Goal: Task Accomplishment & Management: Complete application form

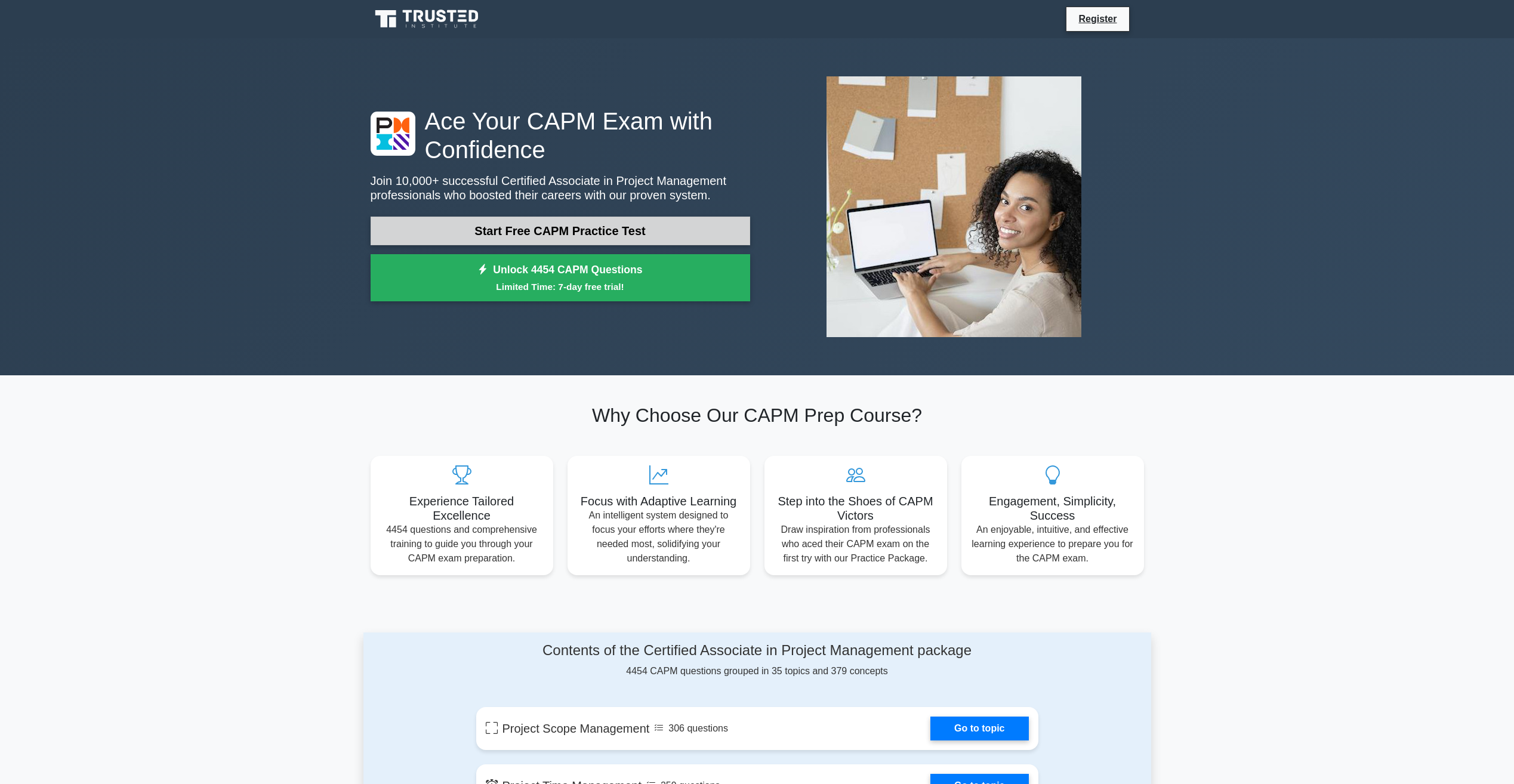
click at [609, 244] on link "Start Free CAPM Practice Test" at bounding box center [560, 231] width 380 height 29
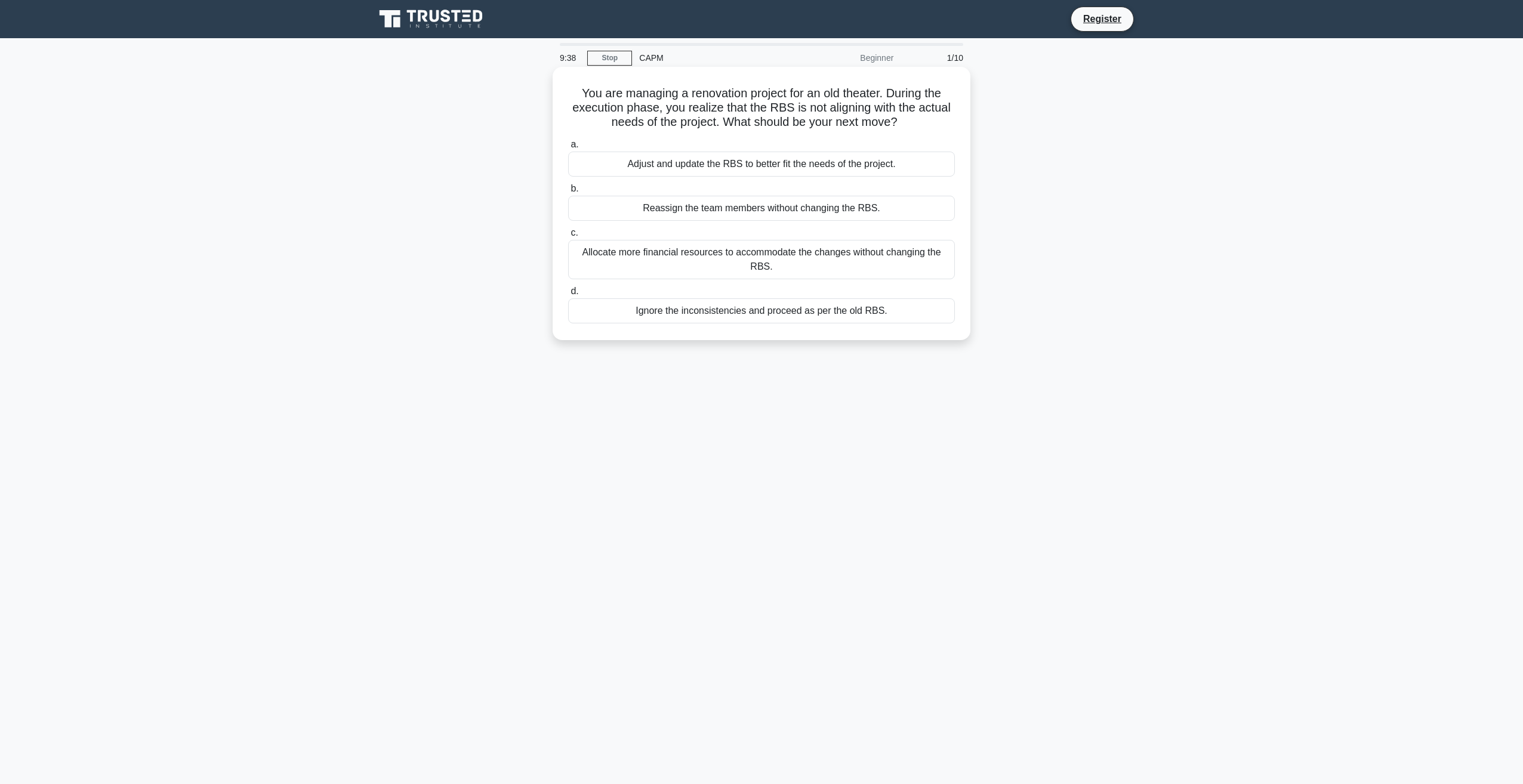
click at [666, 170] on div "Adjust and update the RBS to better fit the needs of the project." at bounding box center [761, 164] width 386 height 25
click at [568, 148] on input "a. Adjust and update the RBS to better fit the needs of the project." at bounding box center [568, 144] width 0 height 7
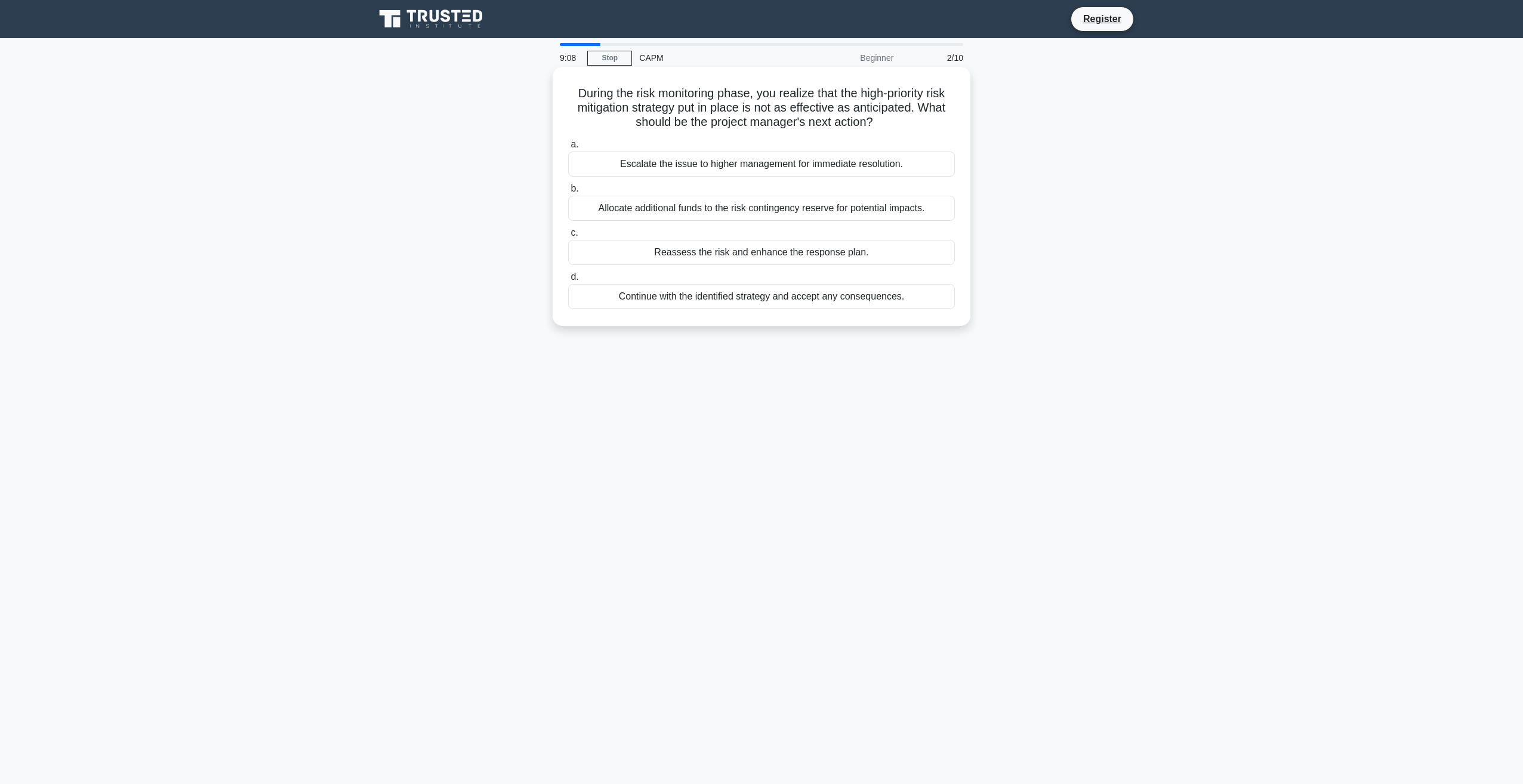
click at [681, 166] on div "Escalate the issue to higher management for immediate resolution." at bounding box center [761, 164] width 386 height 25
click at [568, 148] on input "a. Escalate the issue to higher management for immediate resolution." at bounding box center [568, 144] width 0 height 7
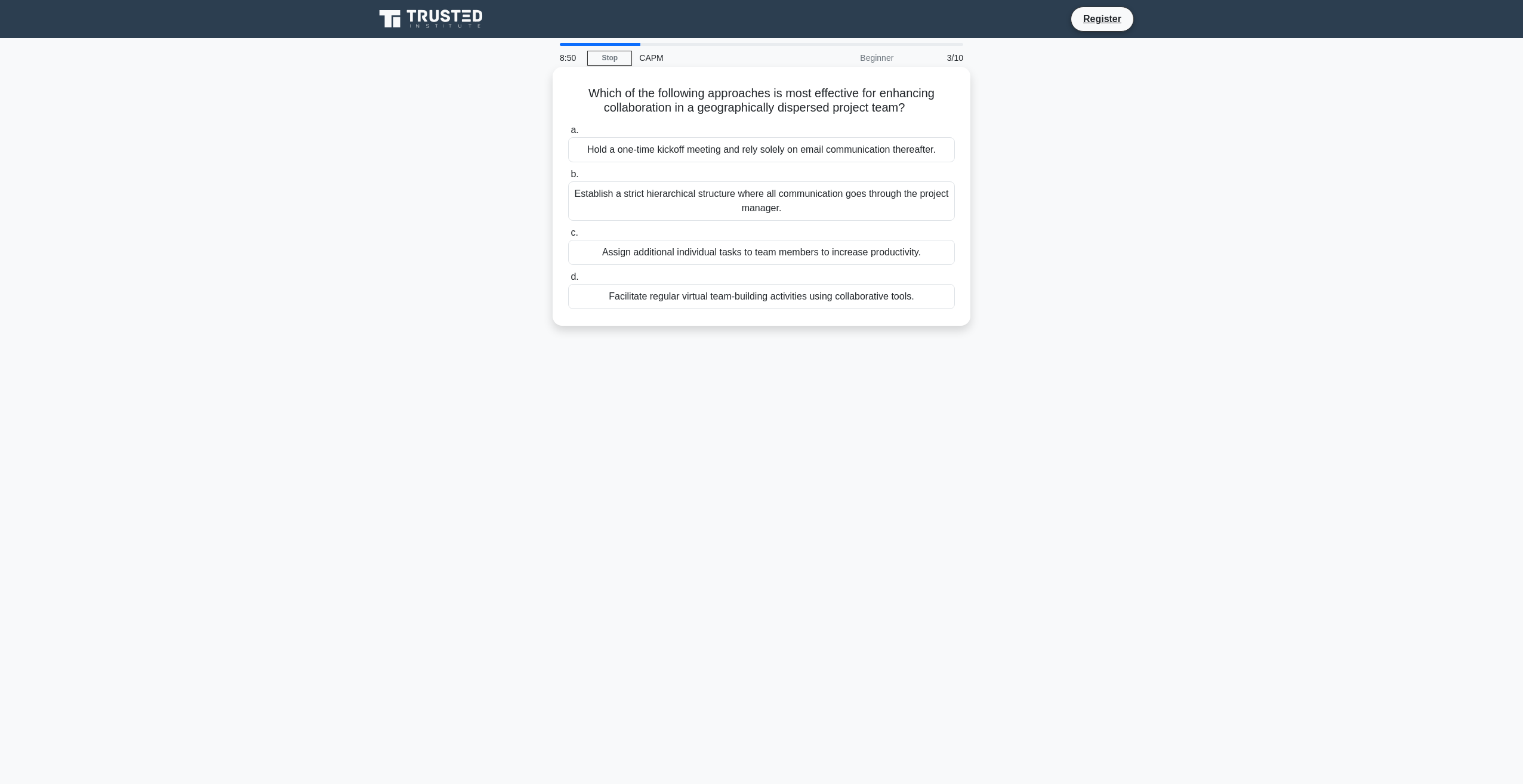
click at [798, 298] on div "Facilitate regular virtual team-building activities using collaborative tools." at bounding box center [761, 296] width 386 height 25
click at [568, 281] on input "d. Facilitate regular virtual team-building activities using collaborative tool…" at bounding box center [568, 277] width 0 height 7
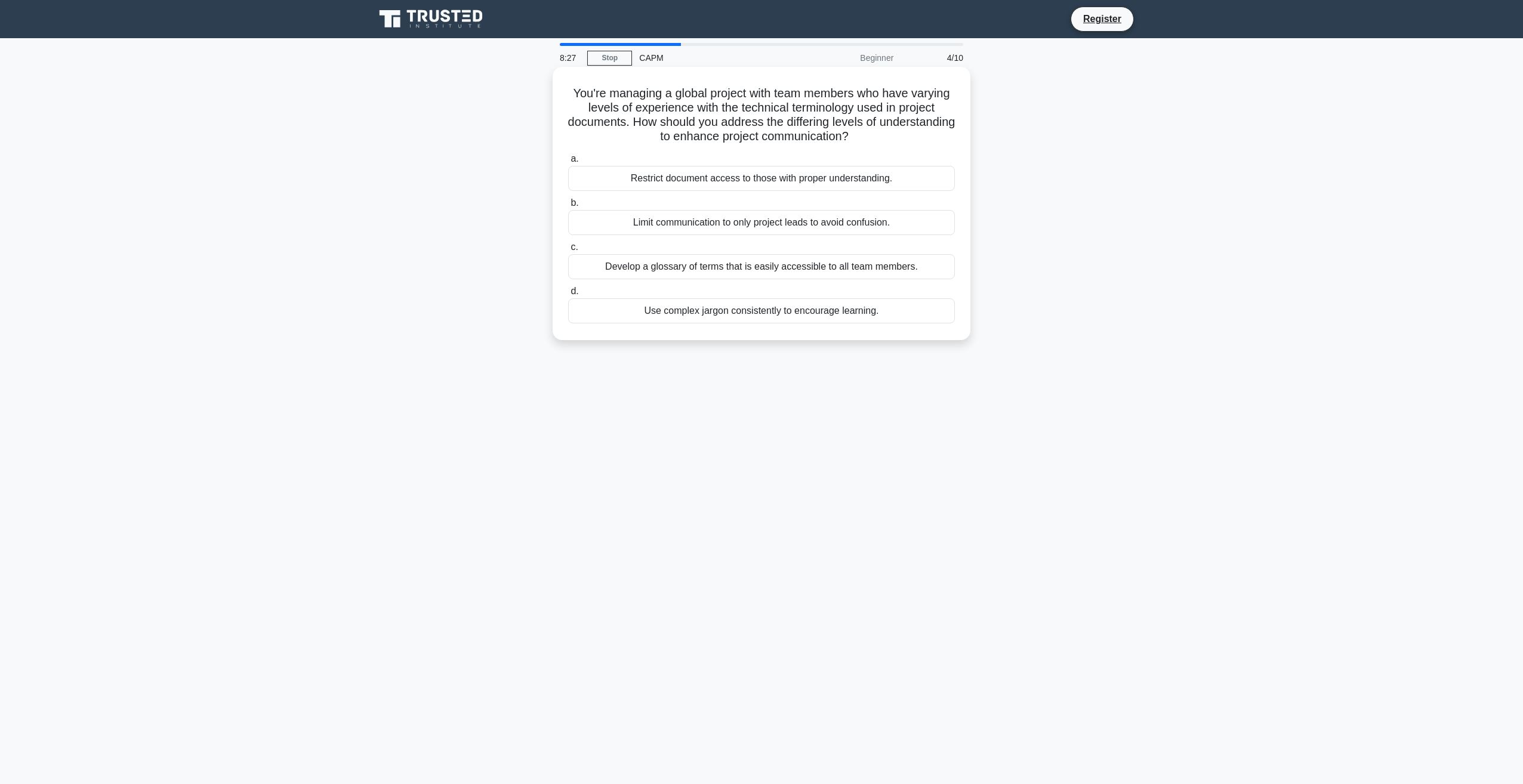
click at [699, 268] on div "Develop a glossary of terms that is easily accessible to all team members." at bounding box center [761, 267] width 386 height 25
click at [568, 251] on input "c. Develop a glossary of terms that is easily accessible to all team members." at bounding box center [568, 247] width 0 height 7
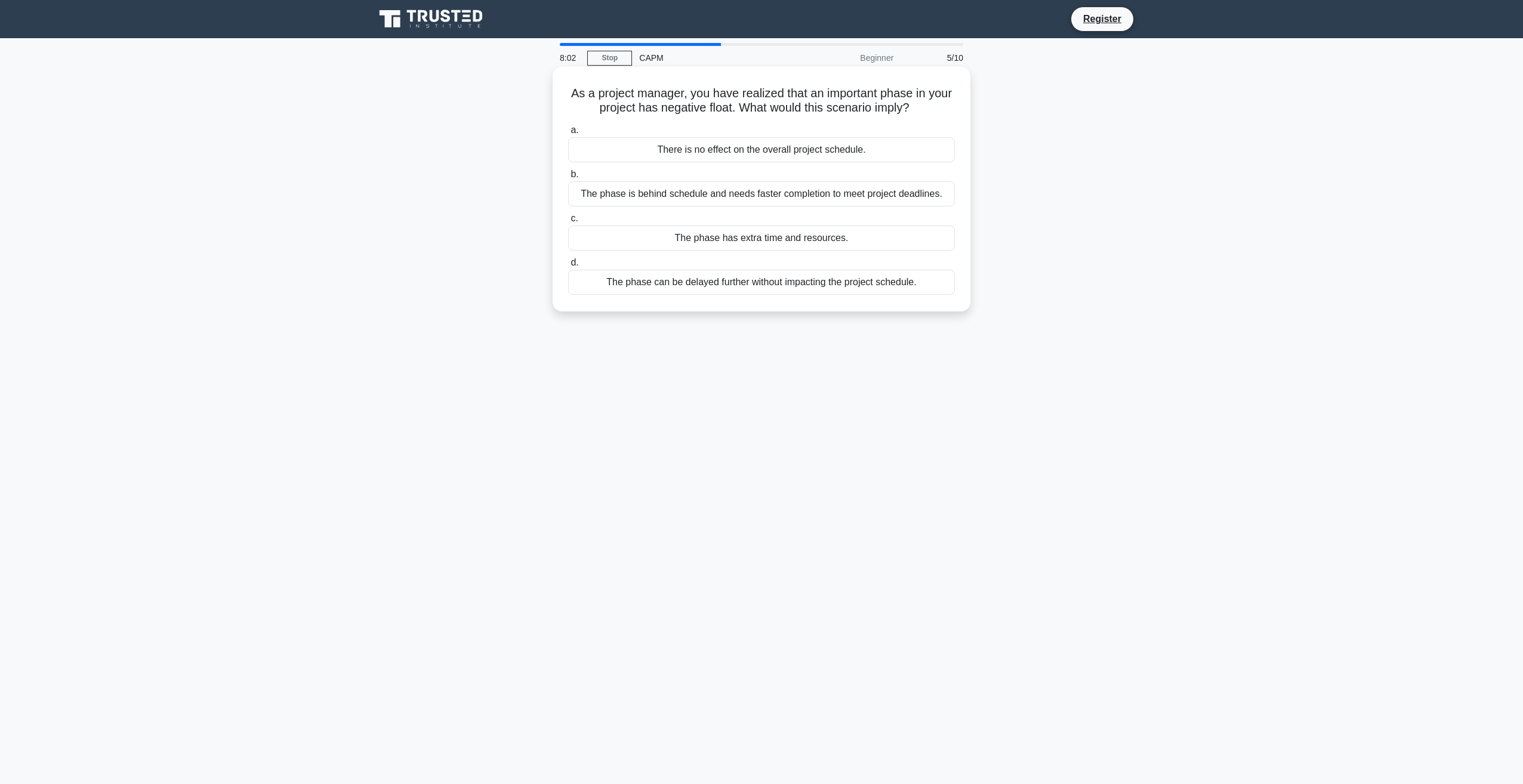
click at [768, 196] on div "The phase is behind schedule and needs faster completion to meet project deadli…" at bounding box center [761, 194] width 386 height 25
click at [568, 179] on input "b. The phase is behind schedule and needs faster completion to meet project dea…" at bounding box center [568, 174] width 0 height 7
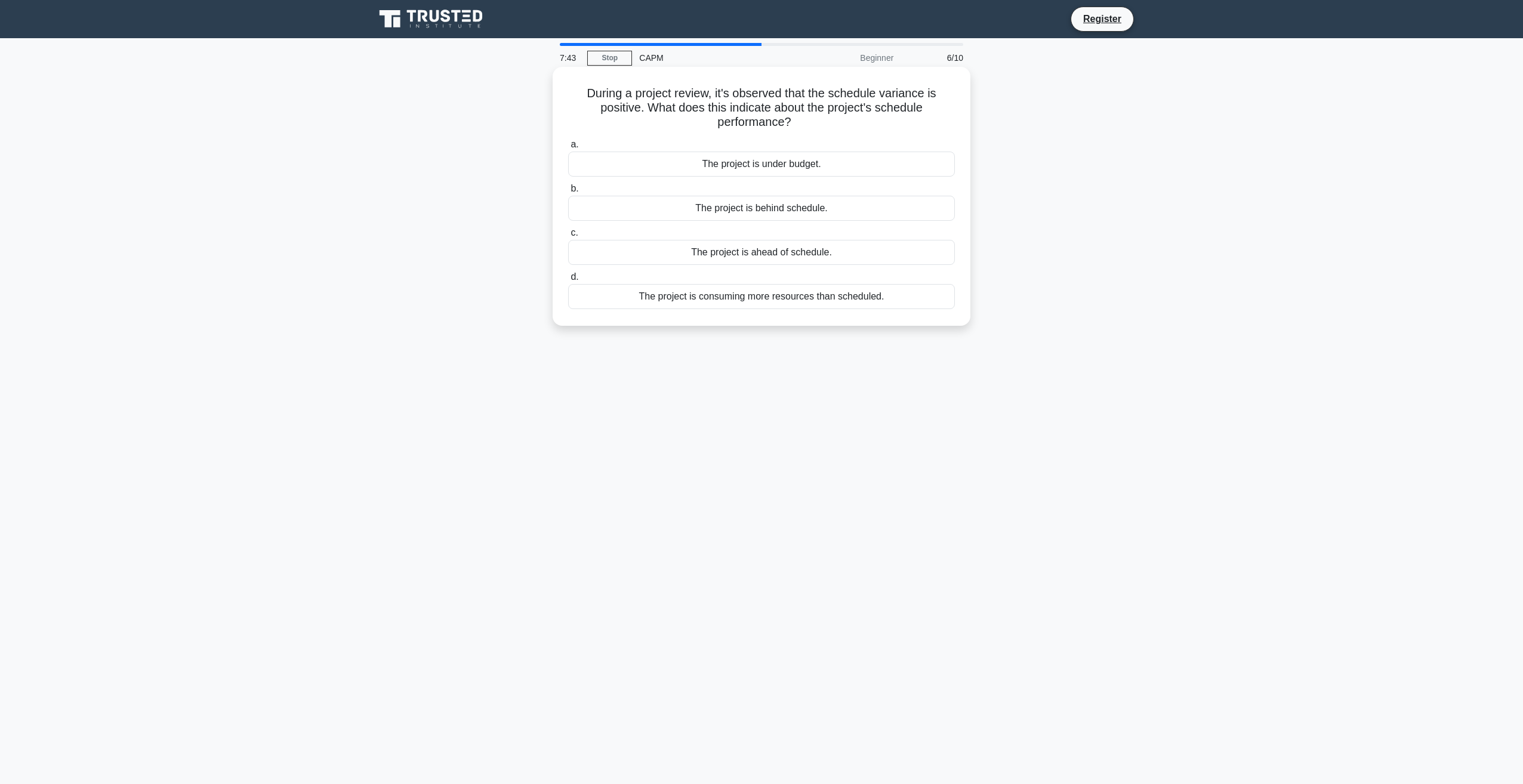
click at [834, 254] on div "The project is ahead of schedule." at bounding box center [761, 252] width 386 height 25
click at [568, 237] on input "c. The project is ahead of schedule." at bounding box center [568, 232] width 0 height 7
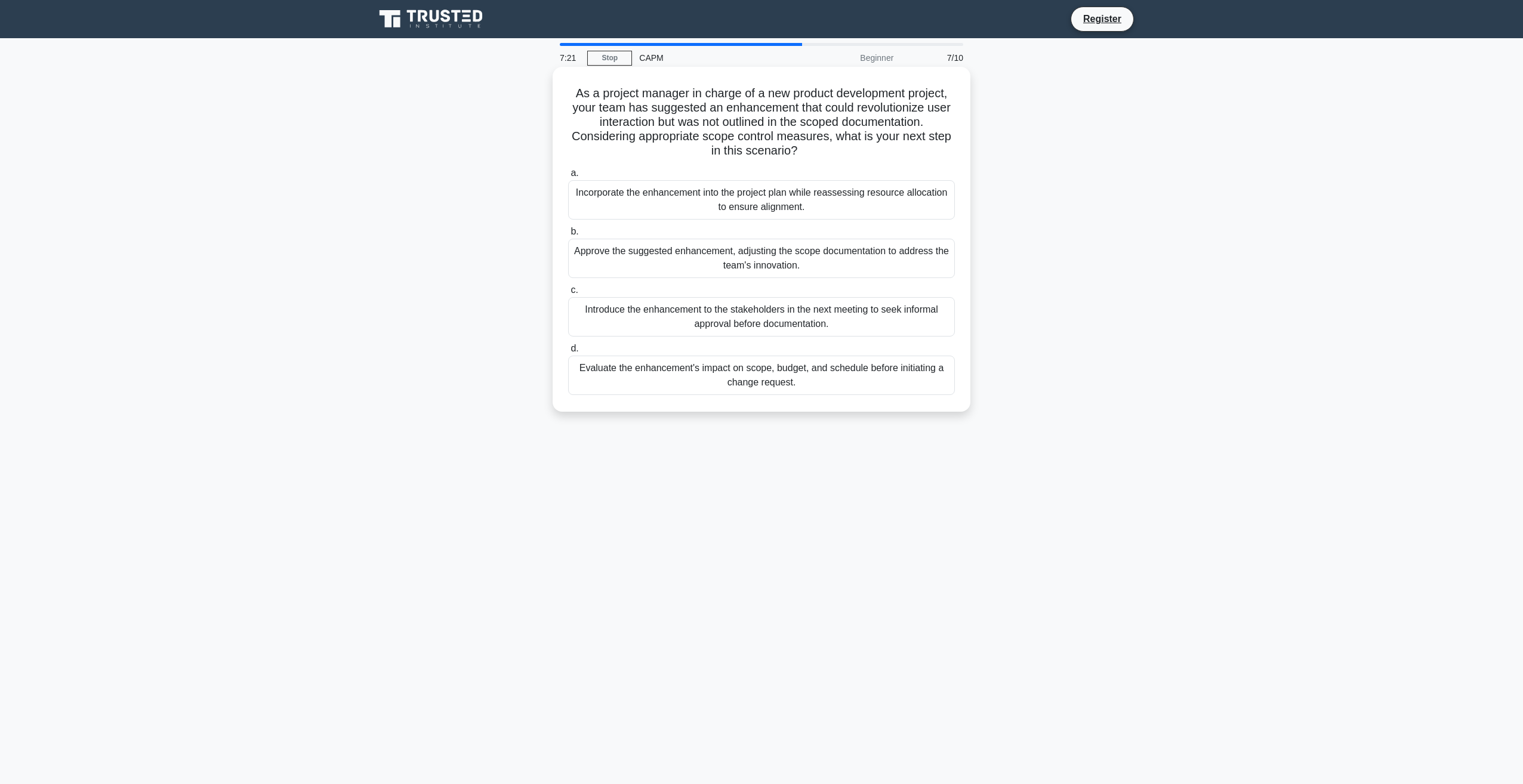
click at [848, 375] on div "Evaluate the enhancement's impact on scope, budget, and schedule before initiat…" at bounding box center [761, 376] width 386 height 40
click at [568, 352] on input "d. Evaluate the enhancement's impact on scope, budget, and schedule before init…" at bounding box center [568, 348] width 0 height 7
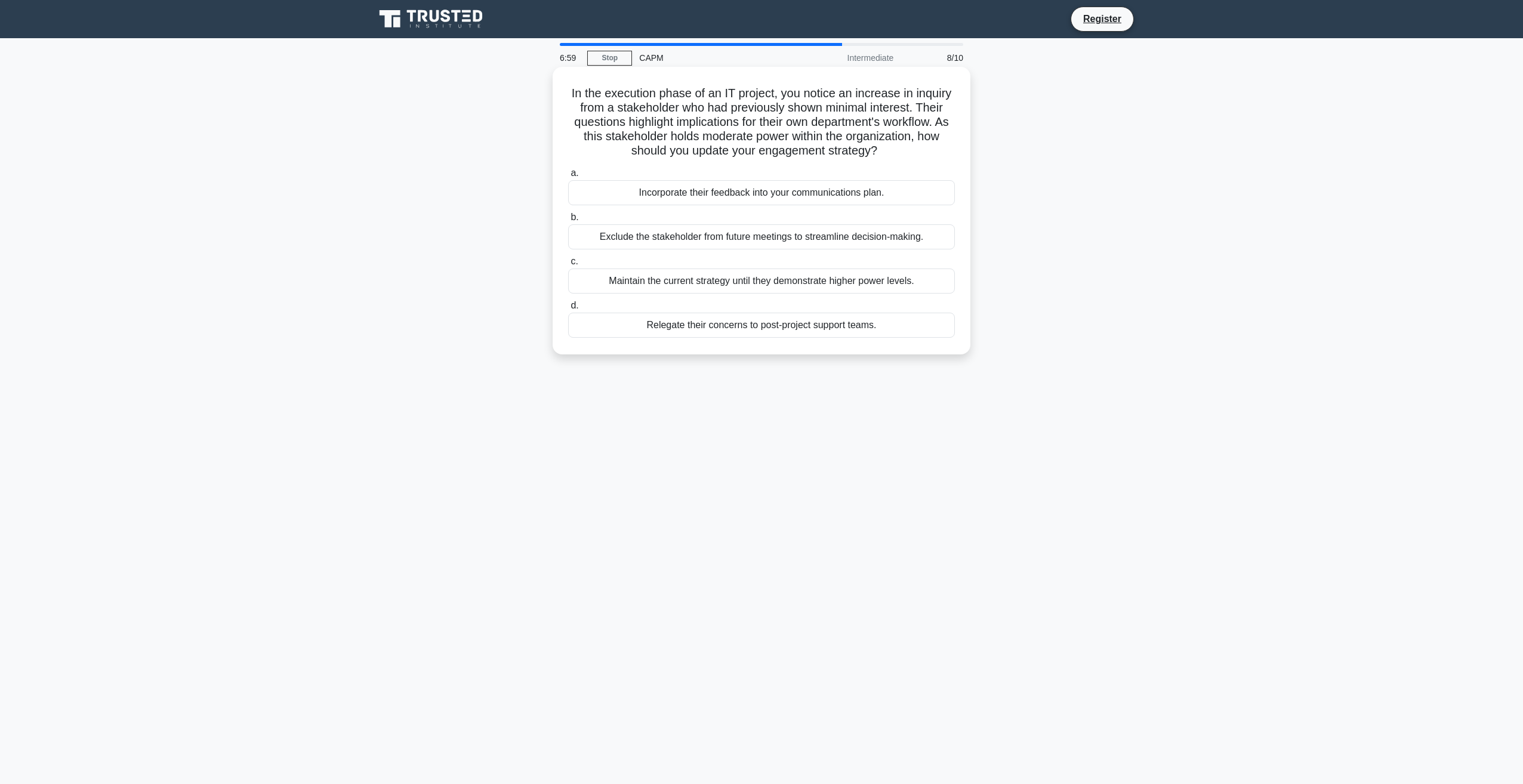
click at [763, 195] on div "Incorporate their feedback into your communications plan." at bounding box center [761, 193] width 386 height 25
click at [568, 177] on input "a. Incorporate their feedback into your communications plan." at bounding box center [568, 173] width 0 height 7
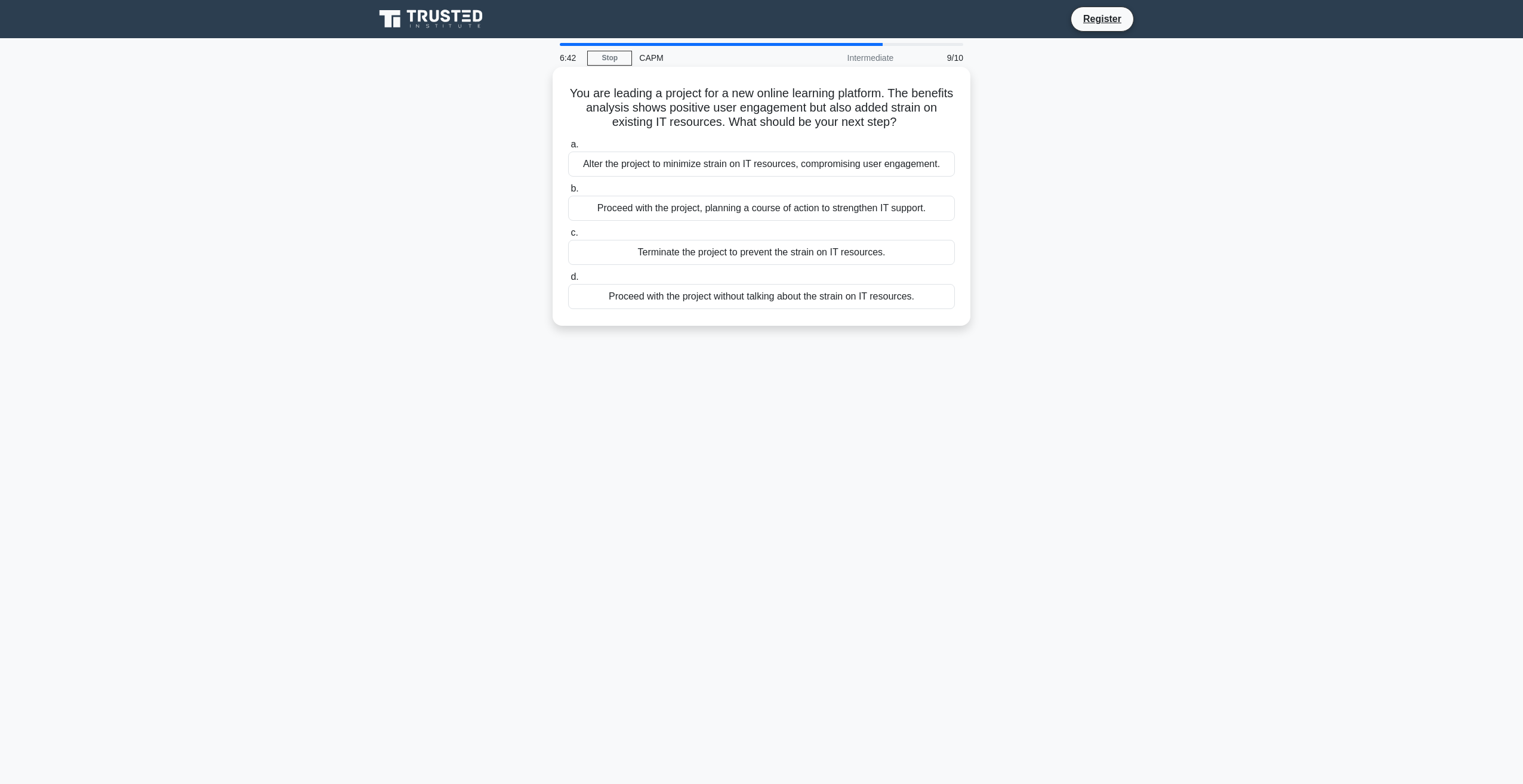
click at [768, 211] on div "Proceed with the project, planning a course of action to strengthen IT support." at bounding box center [761, 208] width 386 height 25
click at [568, 193] on input "b. Proceed with the project, planning a course of action to strengthen IT suppo…" at bounding box center [568, 189] width 0 height 7
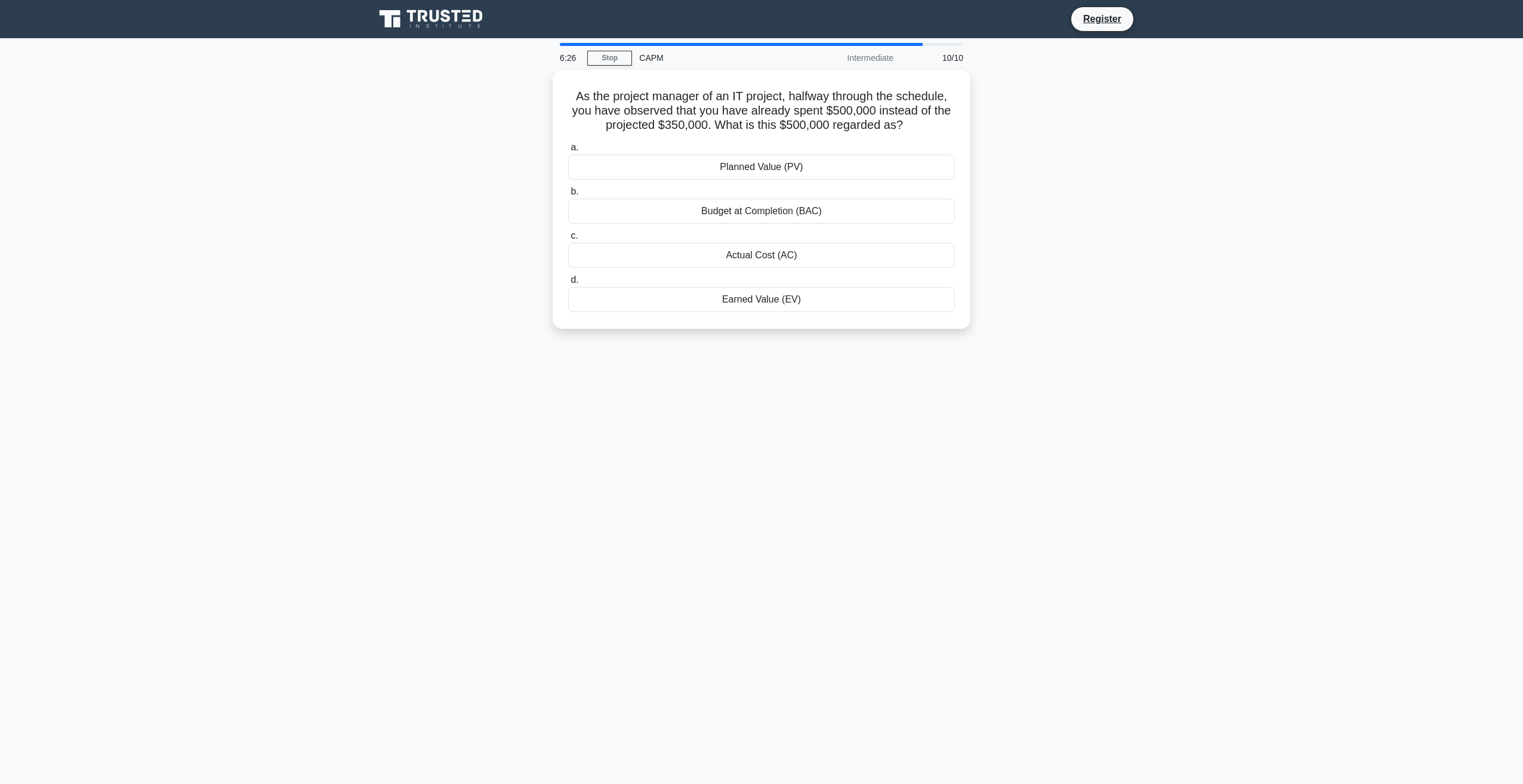
click at [768, 211] on div "Budget at Completion (BAC)" at bounding box center [761, 211] width 386 height 25
click at [568, 196] on input "b. Budget at Completion (BAC)" at bounding box center [568, 191] width 0 height 7
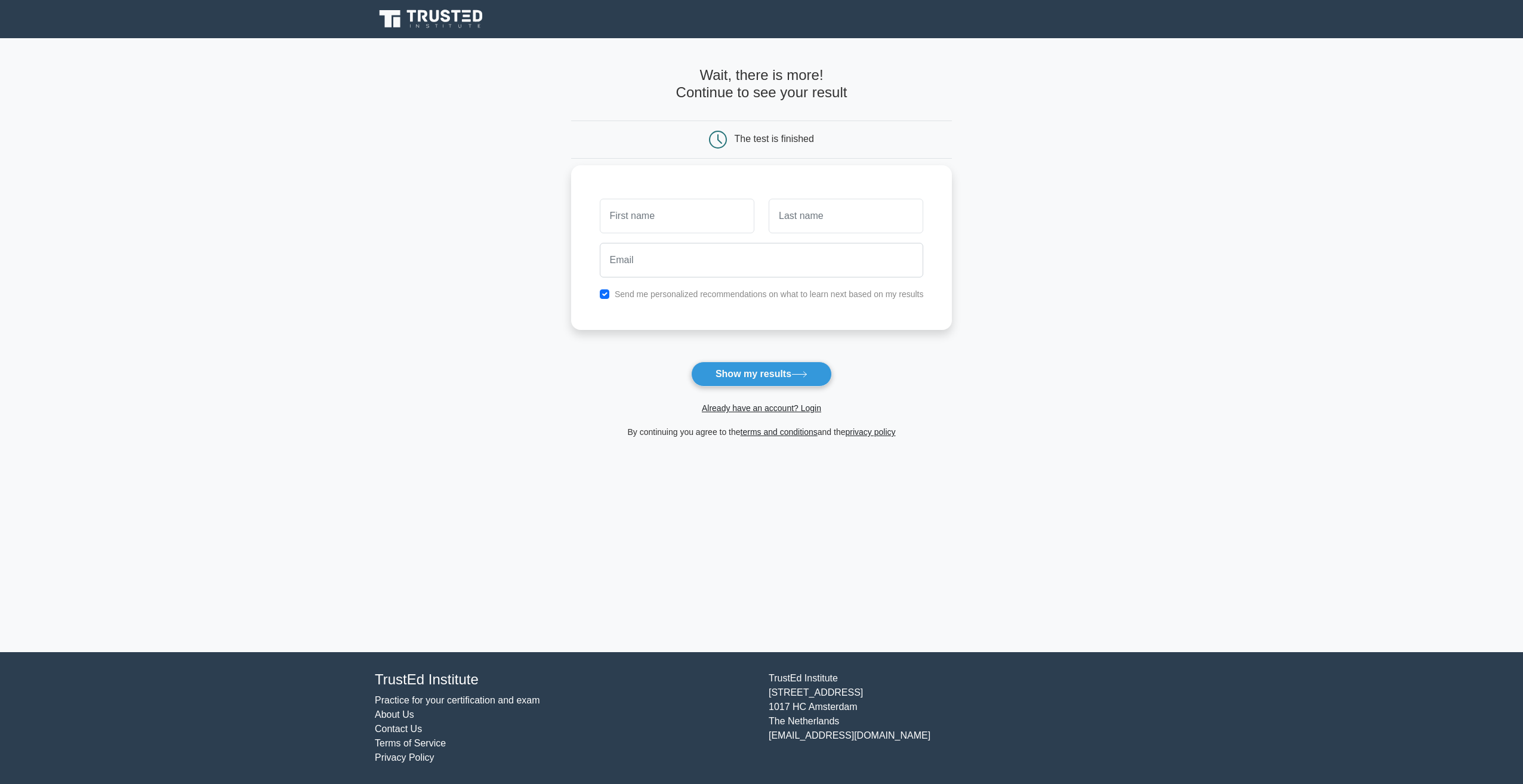
click at [715, 220] on input "text" at bounding box center [677, 216] width 155 height 35
type input "olga"
type input "a"
type input "snegur"
type input "olgasnegur@yahoo.com"
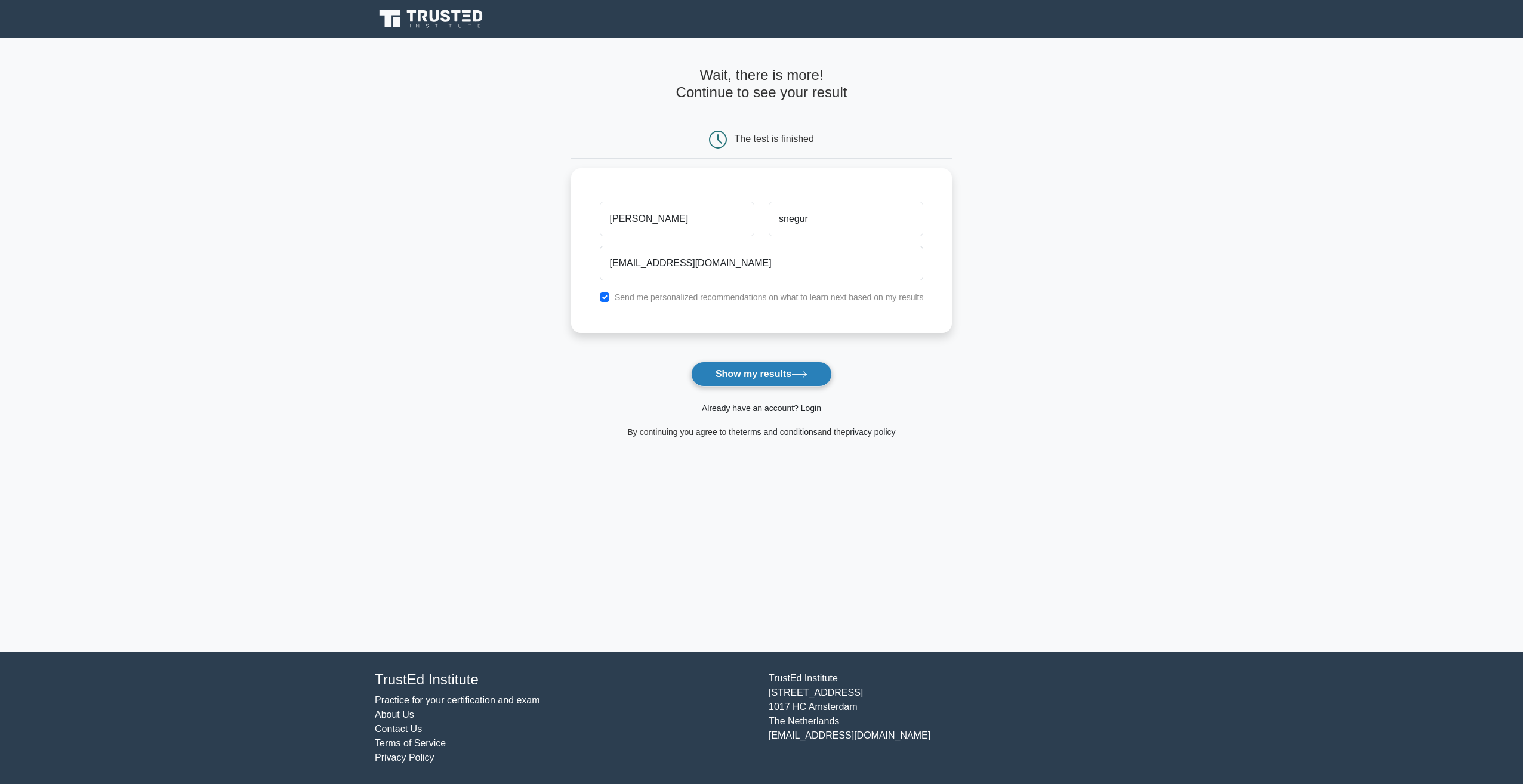
click at [798, 378] on icon at bounding box center [799, 375] width 16 height 7
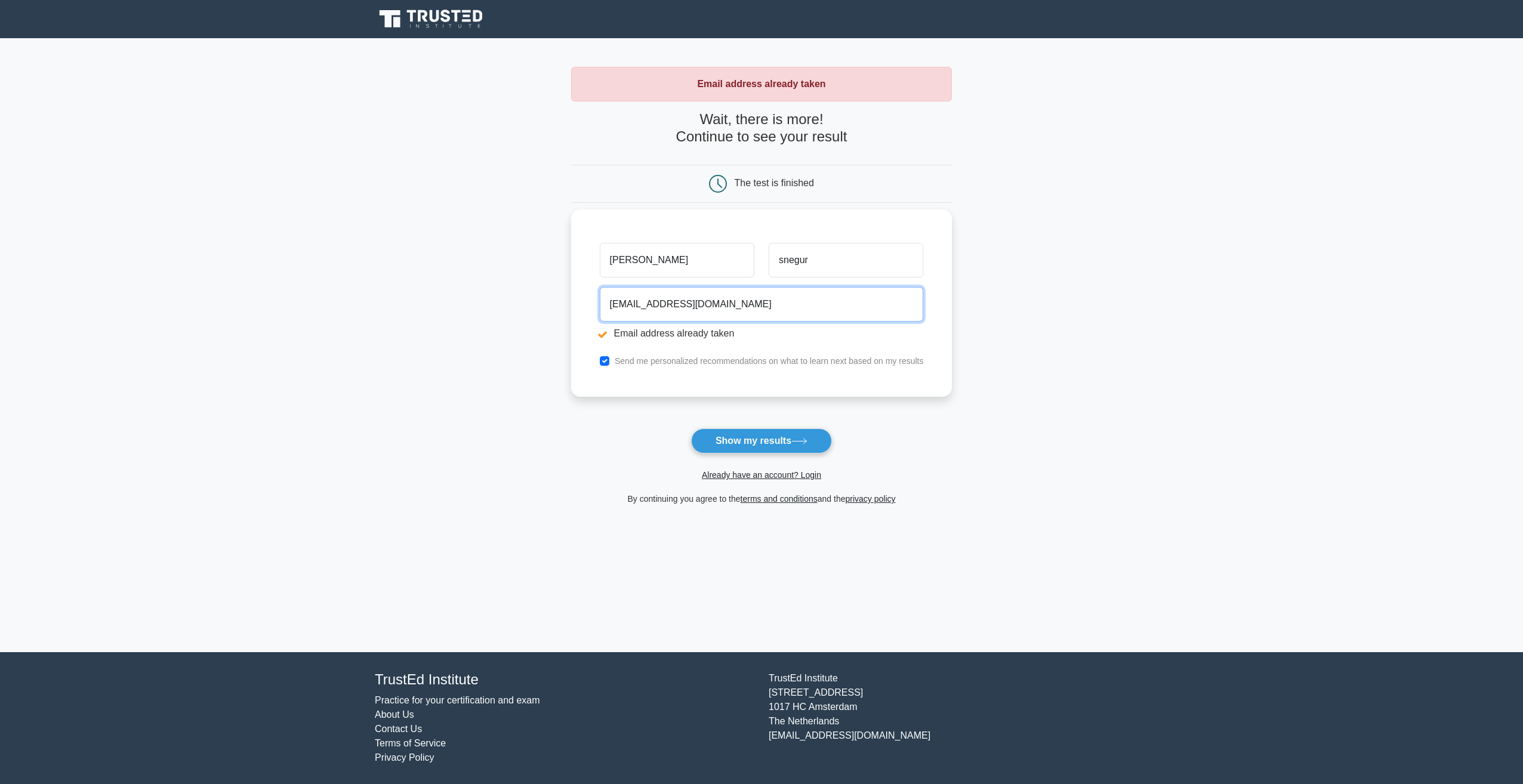
click at [749, 305] on input "olgasnegur@yahoo.com" at bounding box center [761, 304] width 324 height 35
click at [655, 305] on input "olgasnegur@yahoo.com" at bounding box center [761, 304] width 324 height 35
click at [658, 306] on input "olgasnegur@yahoo.com" at bounding box center [761, 304] width 324 height 35
type input "olgasnegur89@gmail.com"
click at [691, 428] on button "Show my results" at bounding box center [761, 441] width 141 height 25
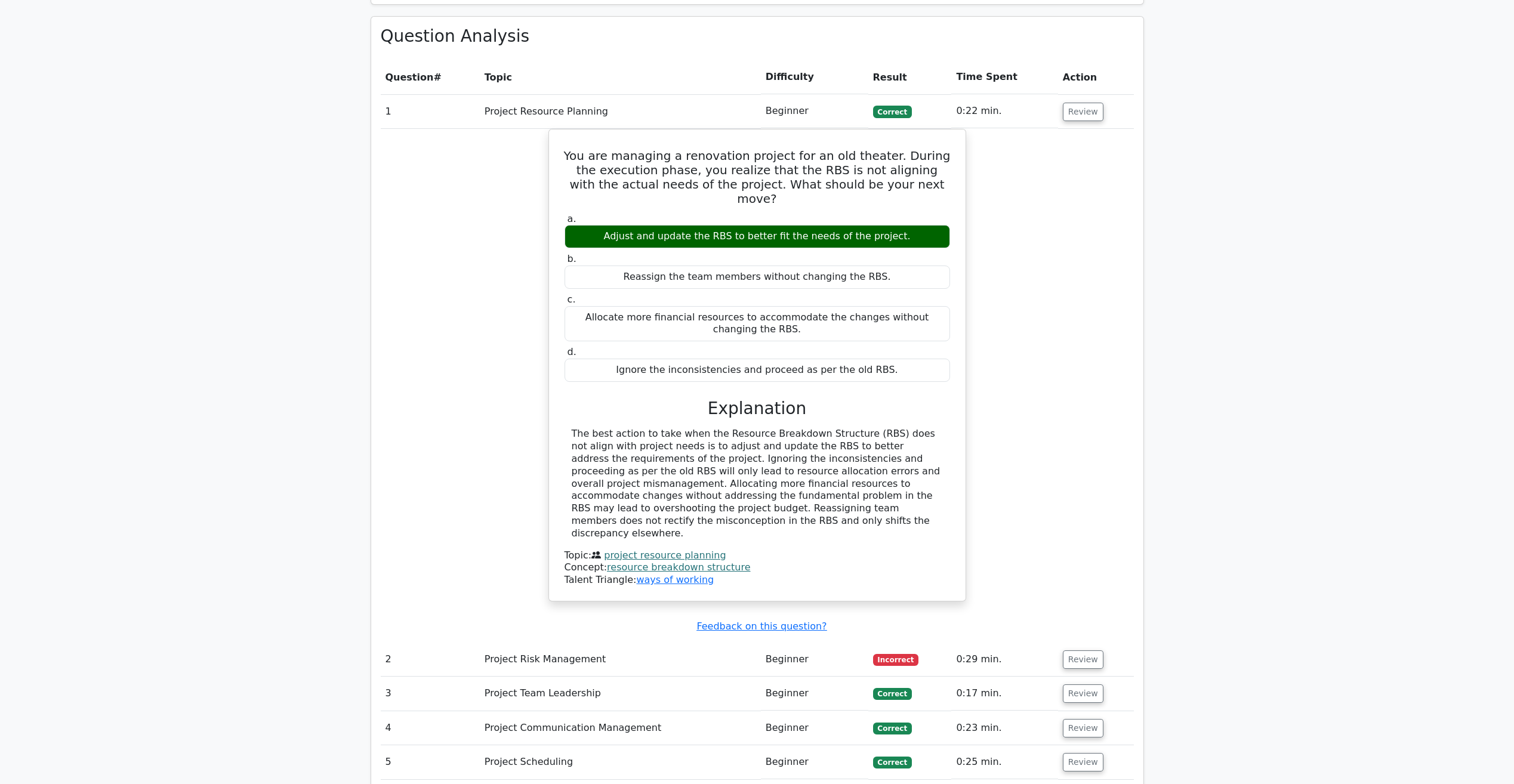
scroll to position [1074, 0]
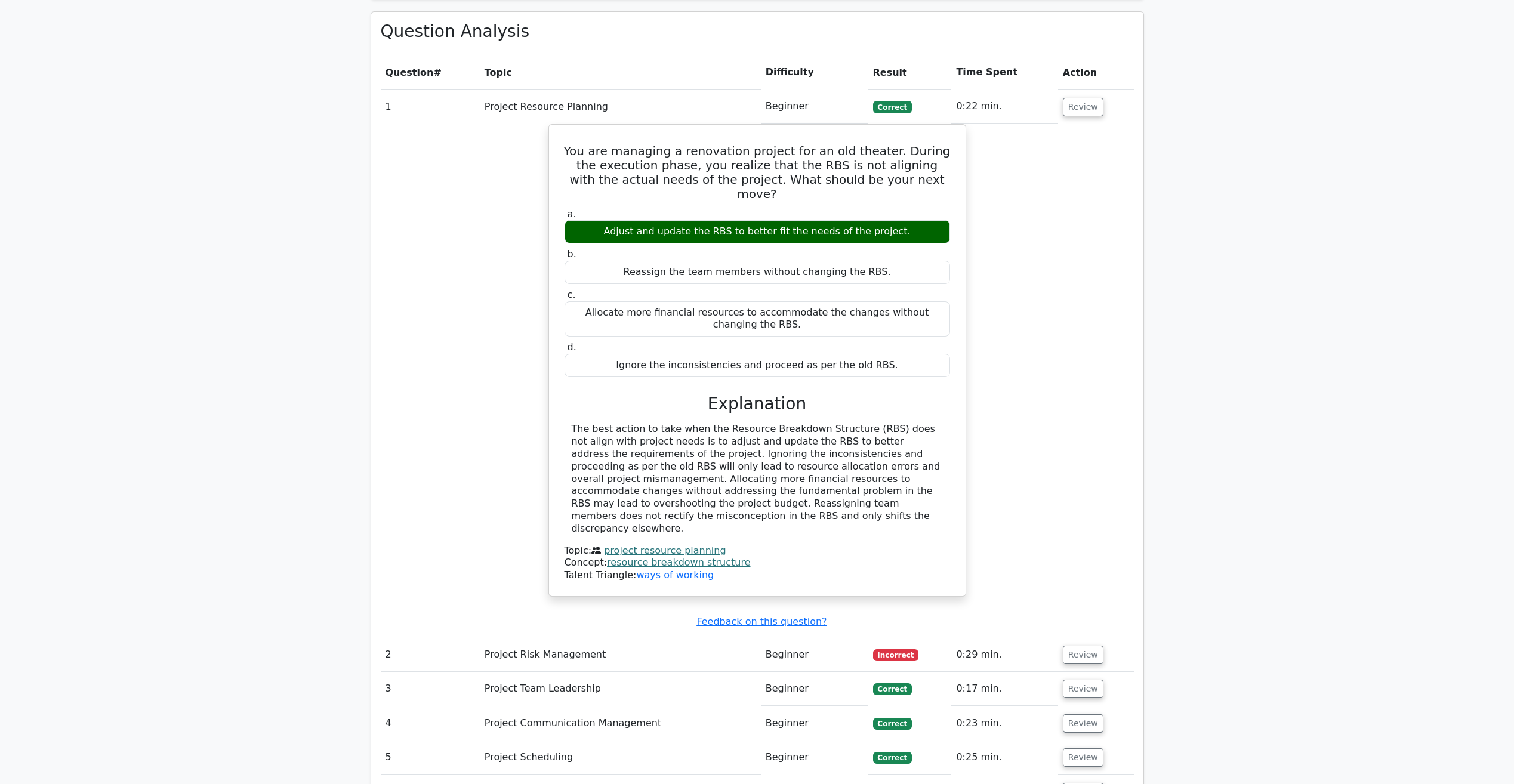
click at [533, 637] on td "Project Risk Management" at bounding box center [619, 654] width 281 height 34
click at [386, 637] on td "2" at bounding box center [430, 654] width 99 height 34
click at [1093, 646] on button "Review" at bounding box center [1082, 655] width 40 height 18
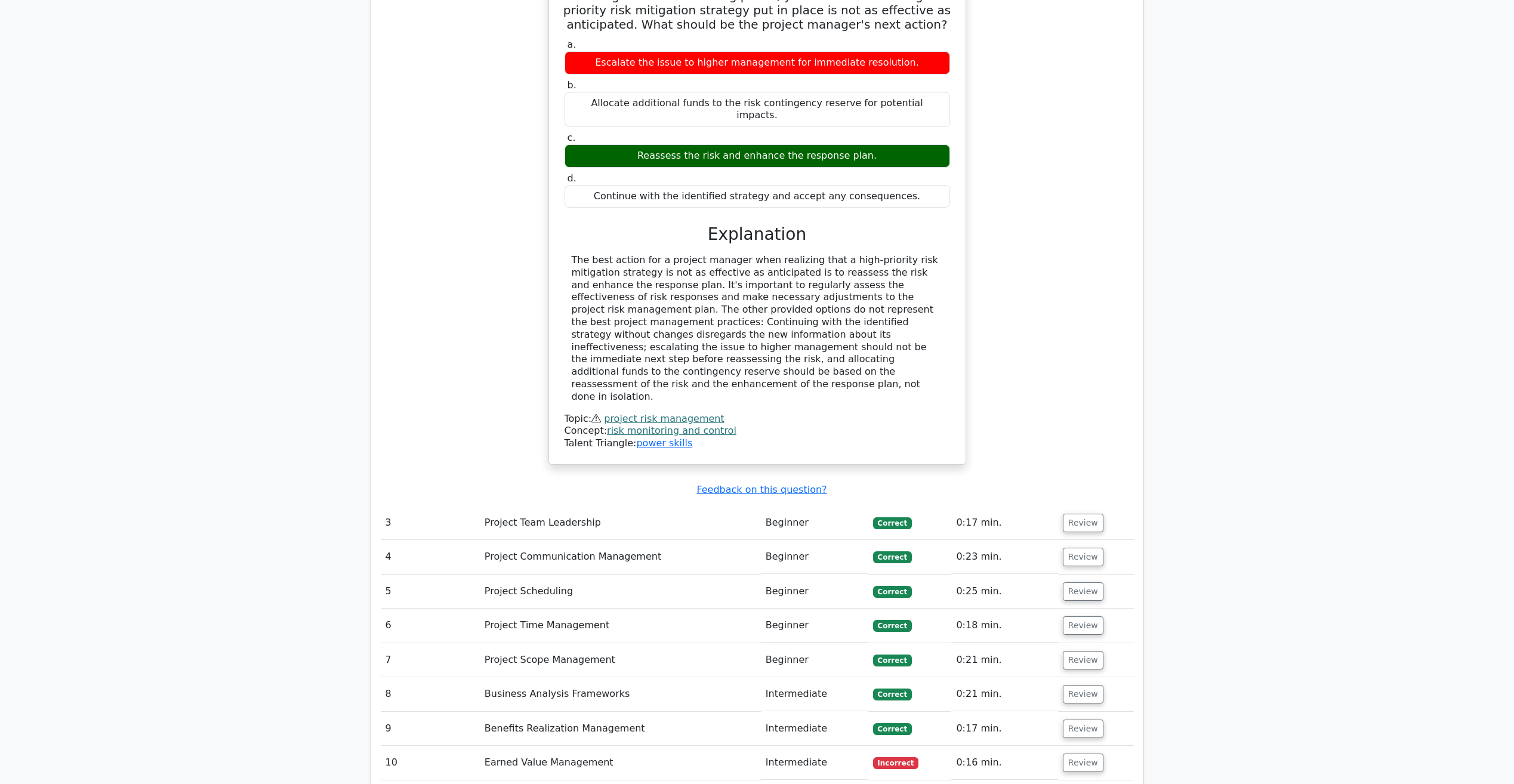
scroll to position [1790, 0]
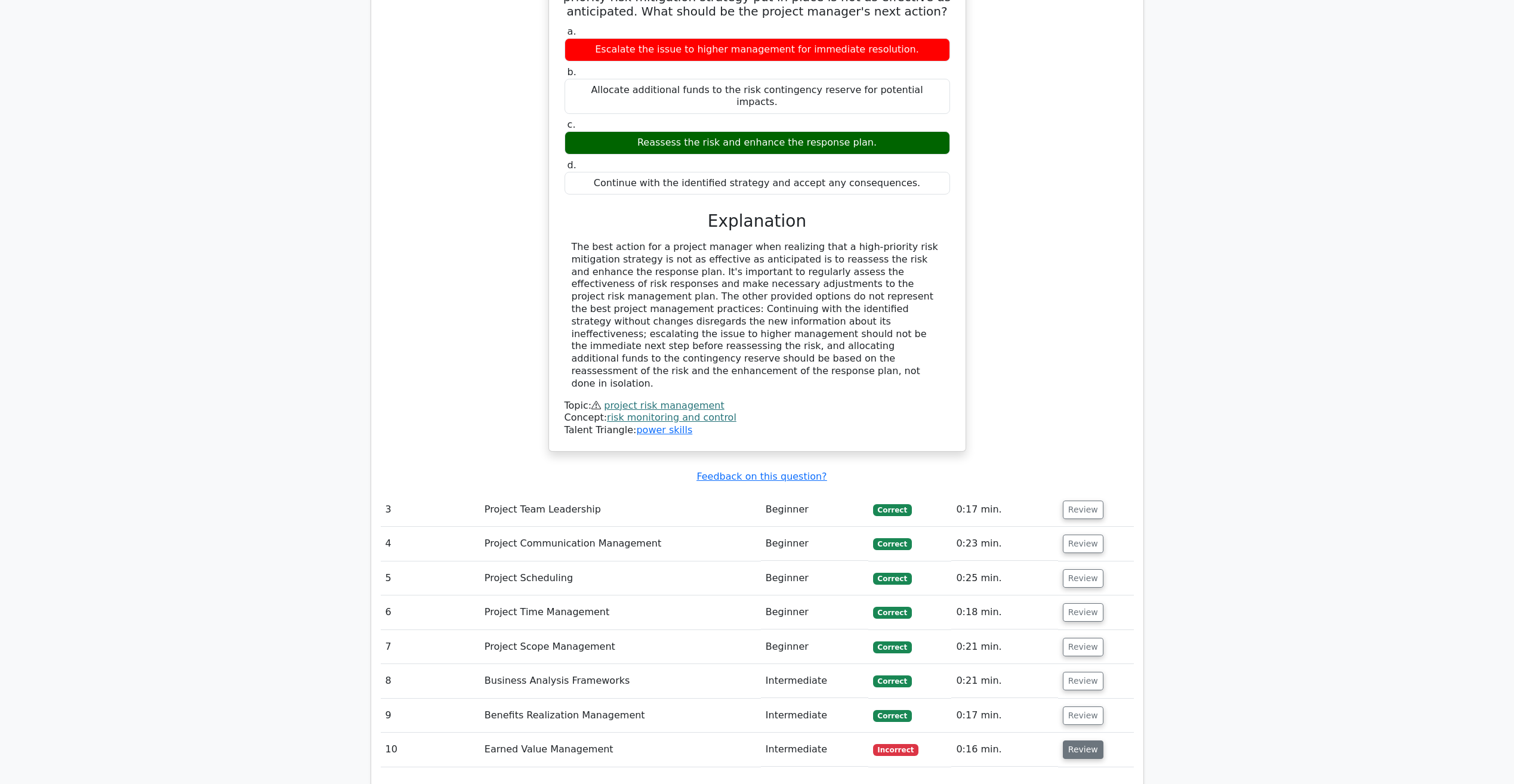
click at [1082, 740] on button "Review" at bounding box center [1082, 749] width 40 height 18
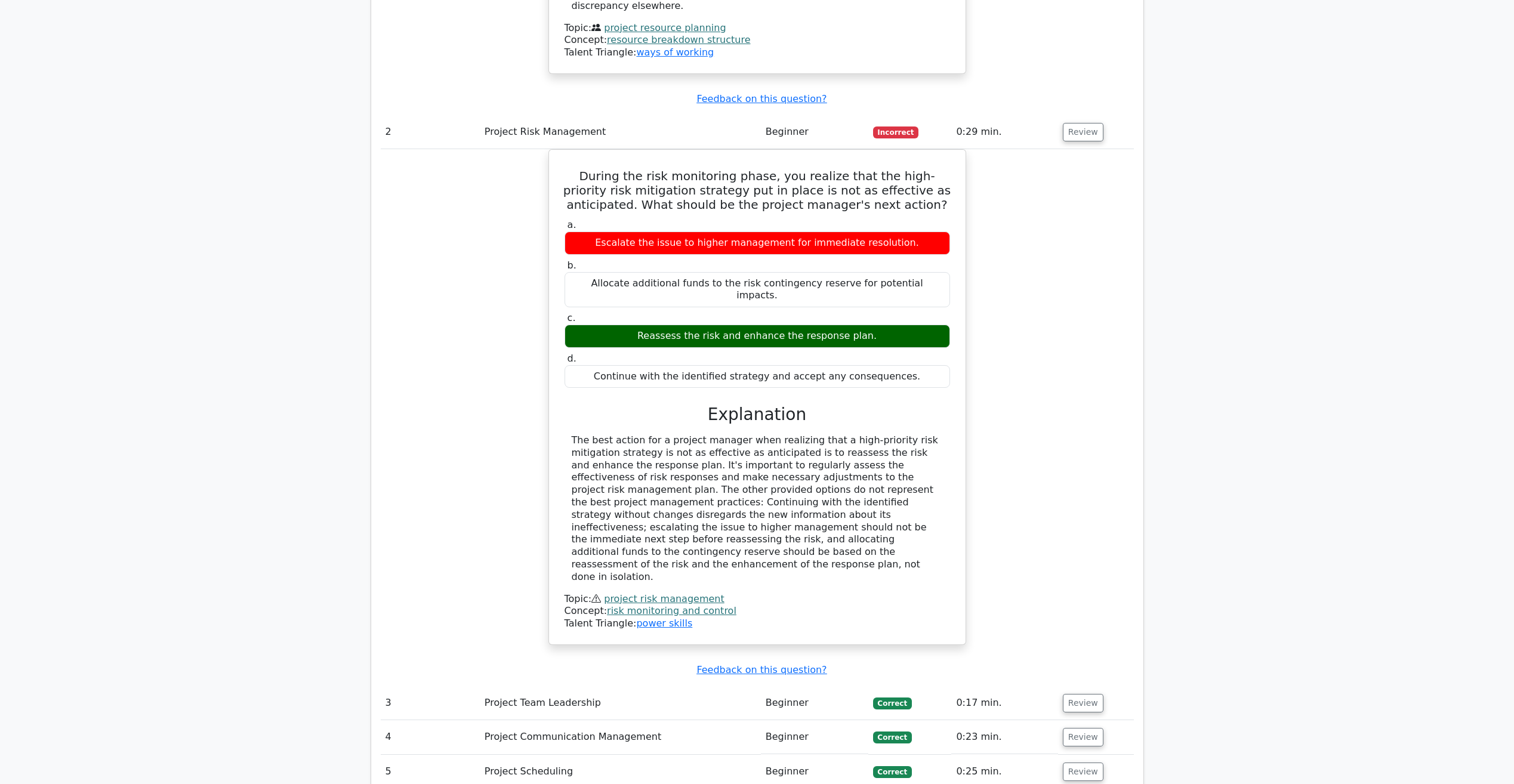
scroll to position [1431, 0]
